Goal: Information Seeking & Learning: Learn about a topic

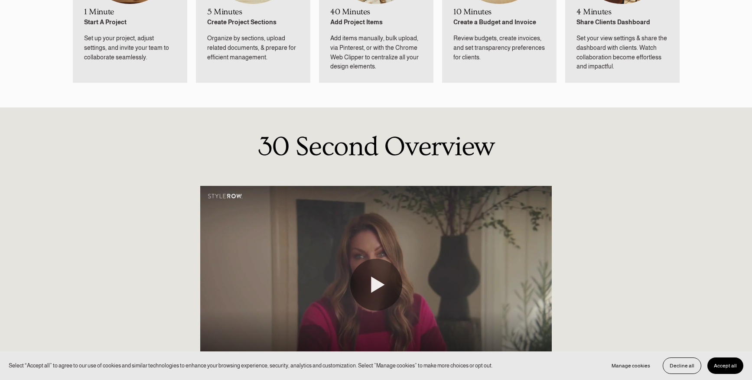
scroll to position [624, 0]
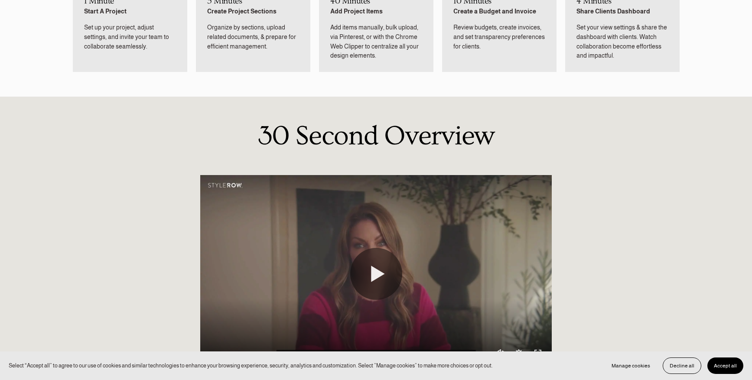
click at [730, 363] on button "Accept all" at bounding box center [726, 366] width 36 height 16
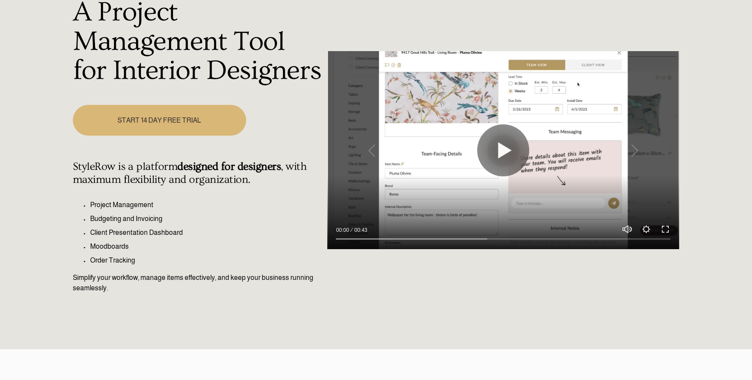
scroll to position [0, 0]
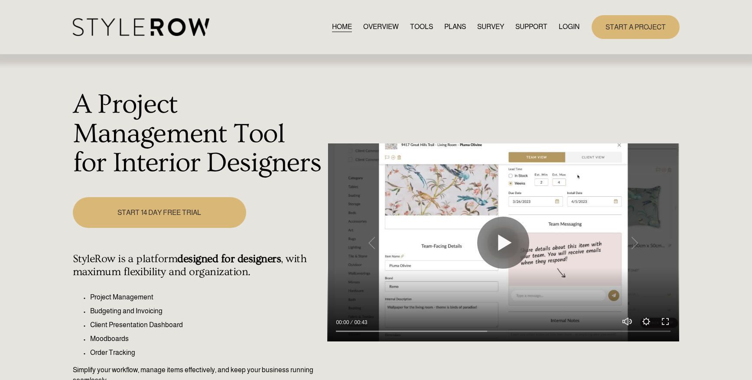
click at [384, 28] on link "OVERVIEW" at bounding box center [381, 27] width 36 height 12
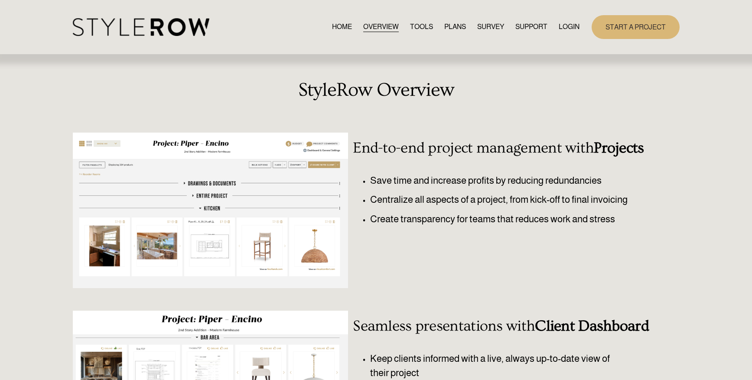
click at [420, 29] on link "TOOLS" at bounding box center [421, 27] width 23 height 12
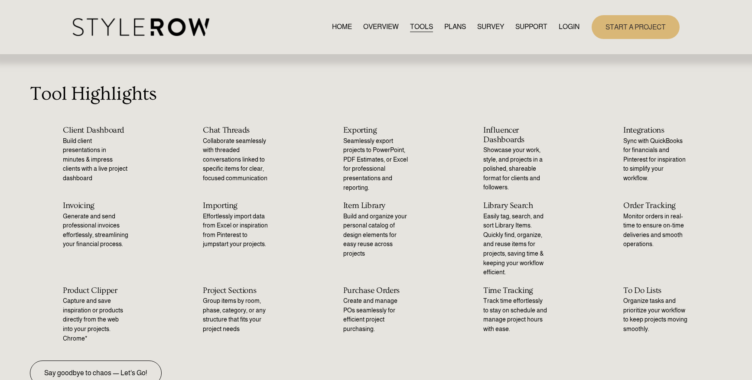
click at [457, 29] on link "PLANS" at bounding box center [456, 27] width 22 height 12
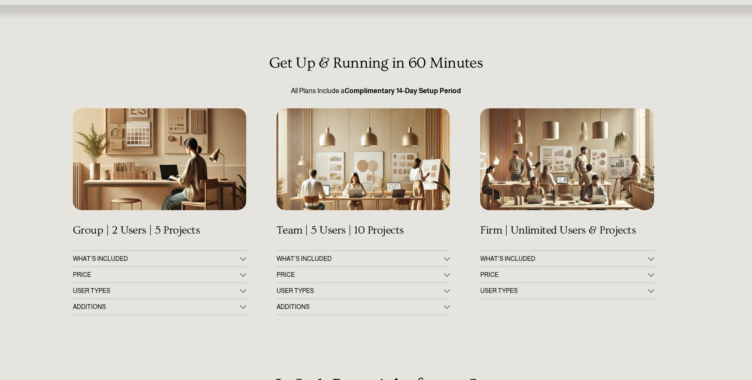
scroll to position [50, 0]
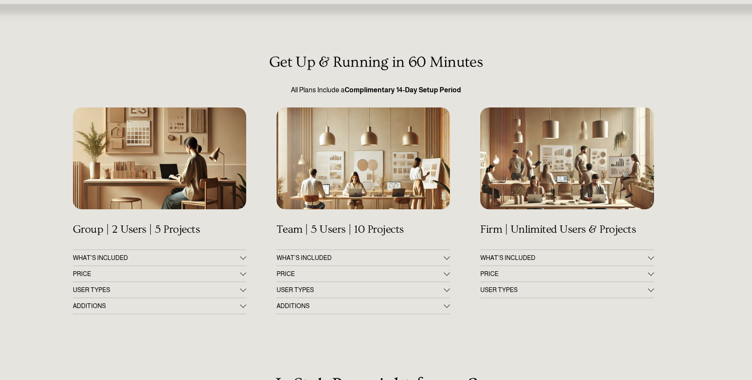
click at [243, 274] on div at bounding box center [243, 273] width 6 height 6
click at [243, 274] on div at bounding box center [243, 275] width 6 height 6
click at [650, 274] on div at bounding box center [651, 273] width 6 height 6
click at [650, 274] on div at bounding box center [651, 275] width 6 height 6
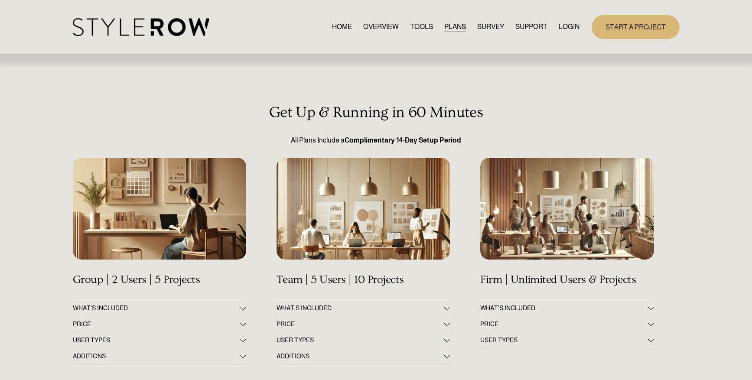
click at [490, 29] on link "SURVEY" at bounding box center [490, 27] width 27 height 12
